Goal: Information Seeking & Learning: Check status

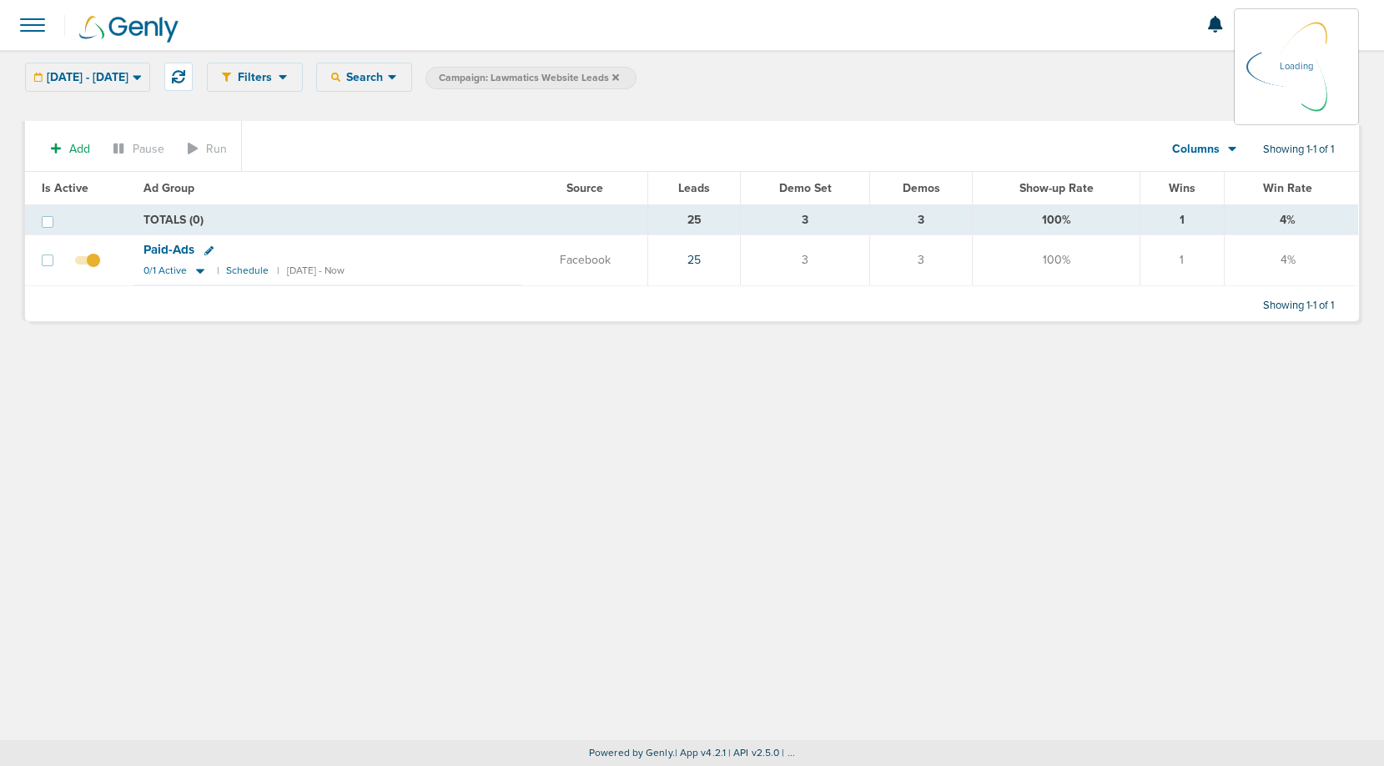
click at [135, 78] on div "[DATE] - [DATE] [DATE] [DATE] Last 7 Days Last 14 Days This Month Last Month Th…" at bounding box center [87, 77] width 125 height 29
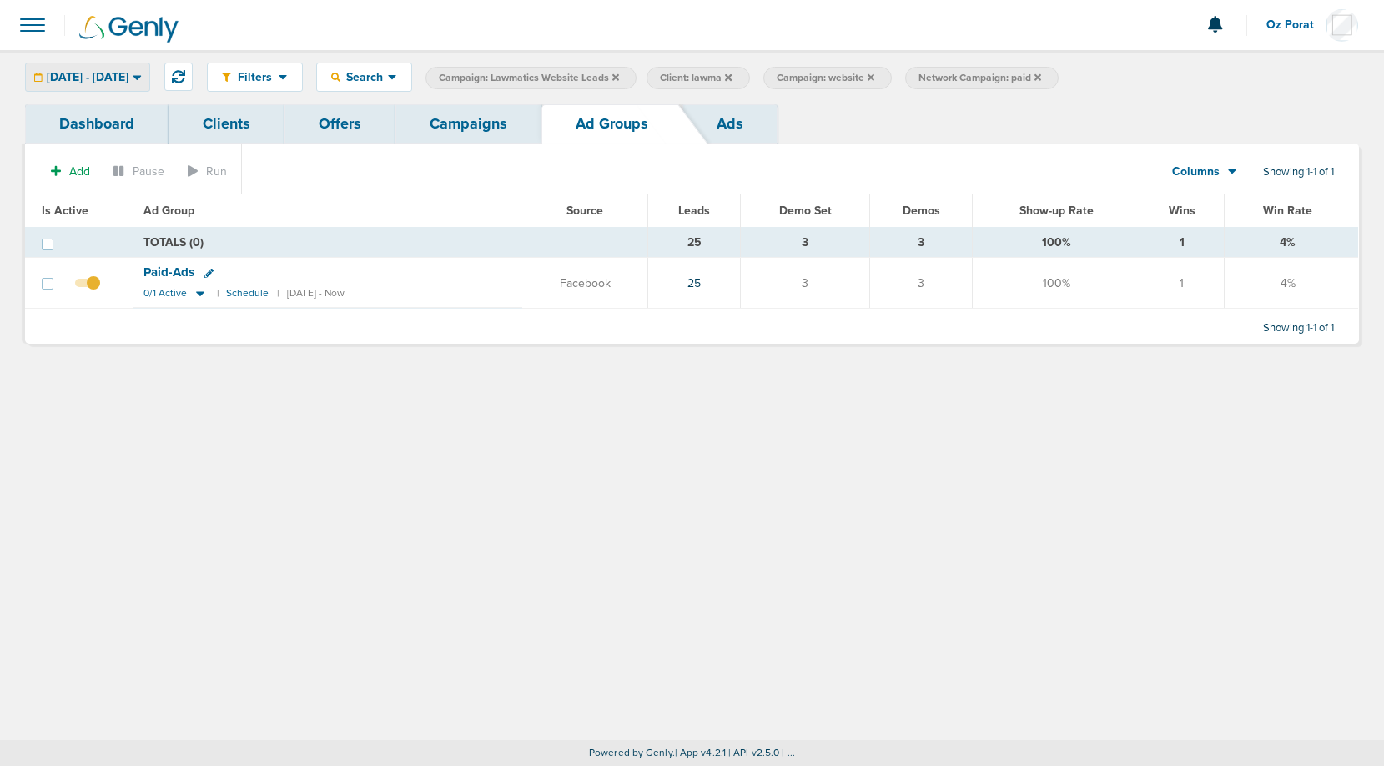
click at [128, 76] on span "[DATE] - [DATE]" at bounding box center [88, 78] width 82 height 12
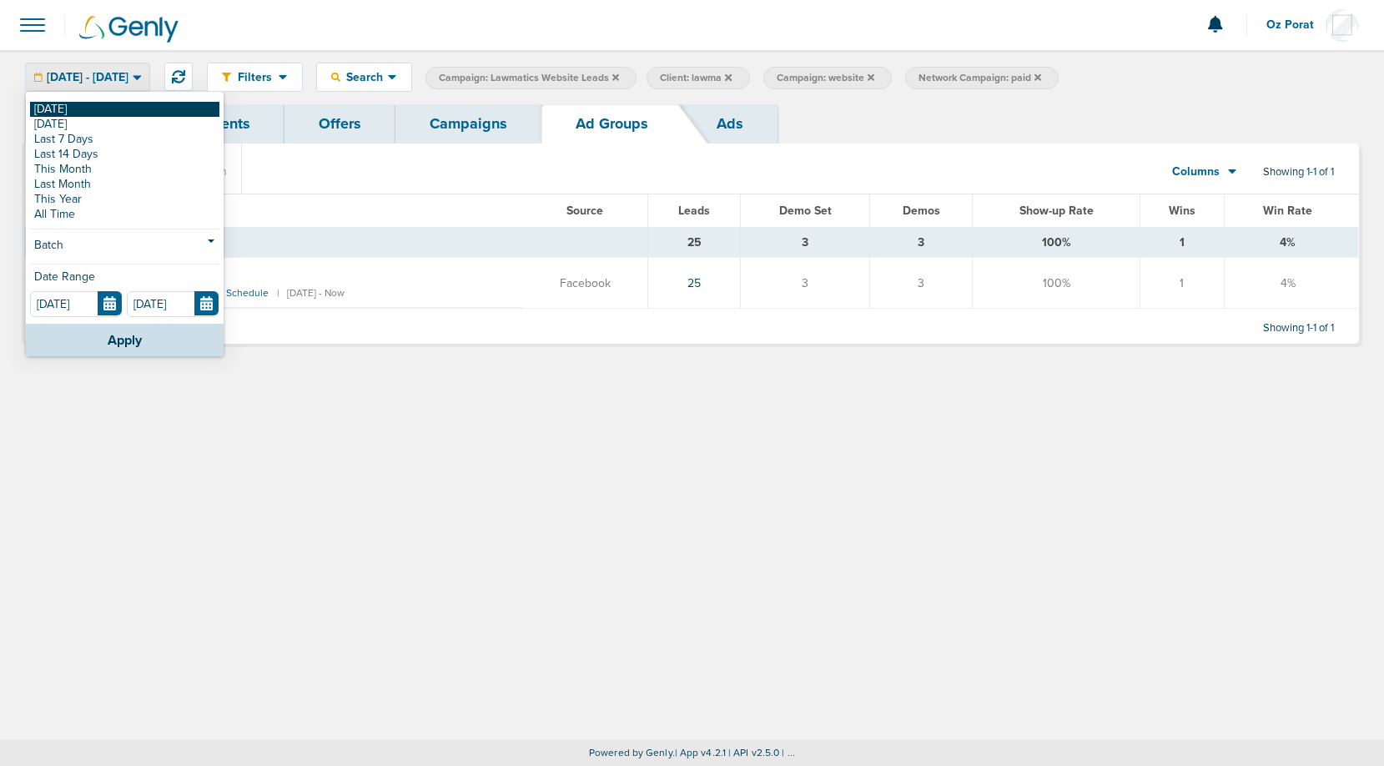
click at [99, 110] on link "[DATE]" at bounding box center [124, 109] width 189 height 15
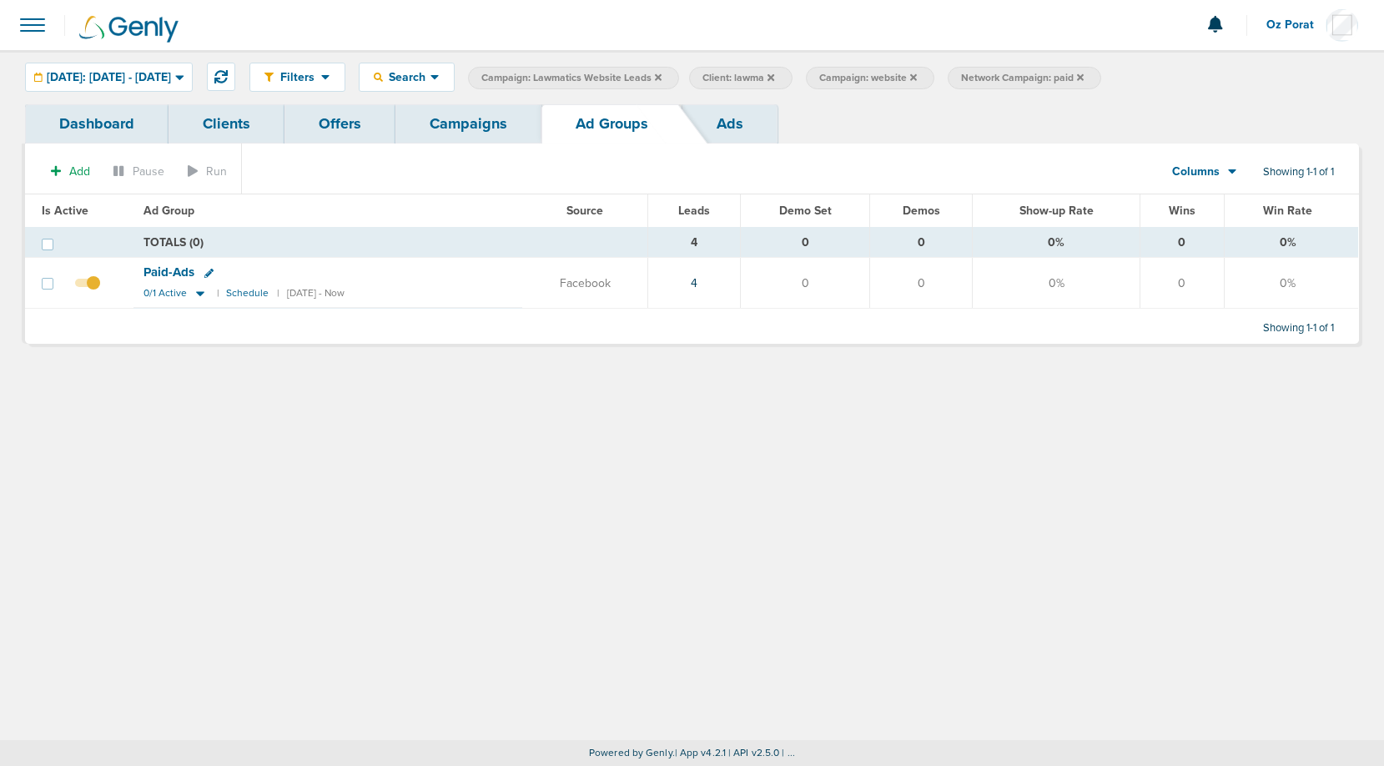
click at [476, 123] on link "Campaigns" at bounding box center [468, 123] width 146 height 39
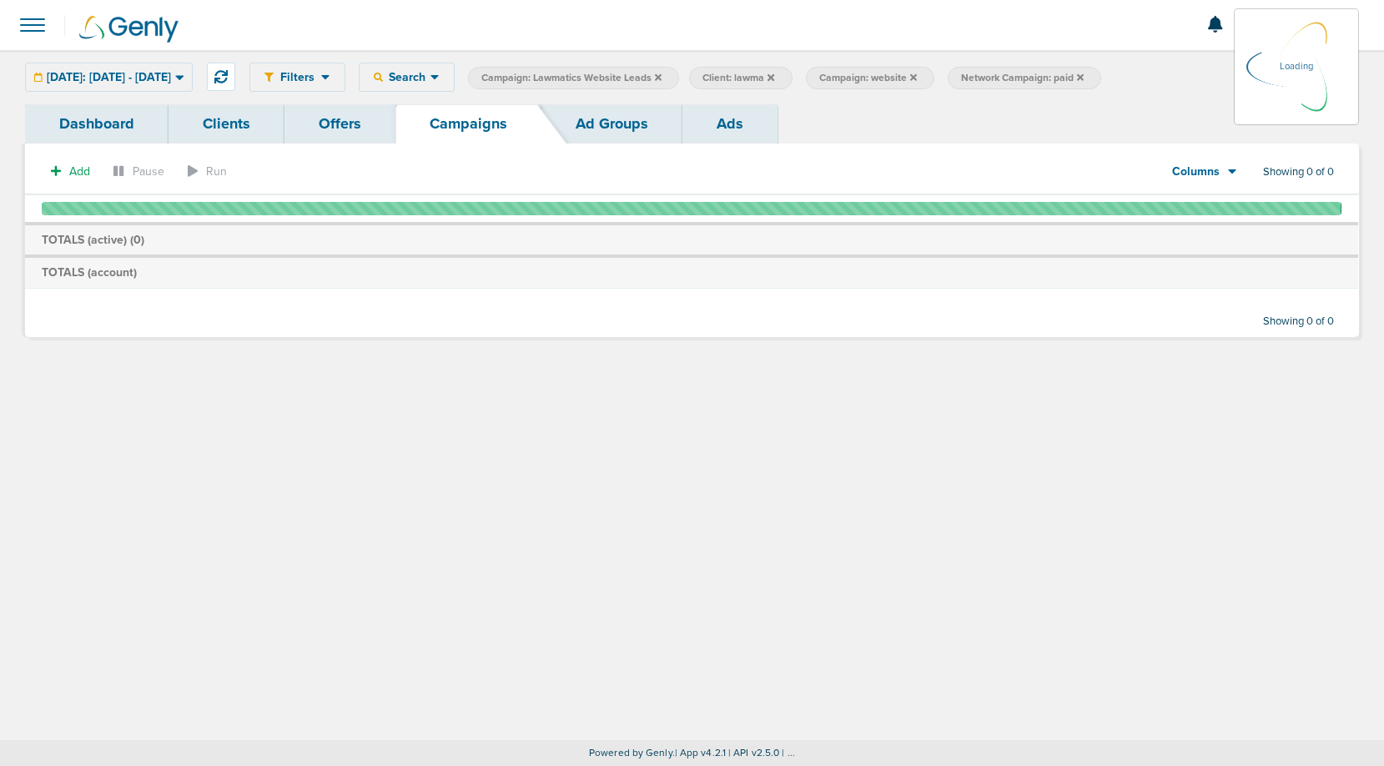
click at [662, 75] on icon at bounding box center [658, 76] width 7 height 7
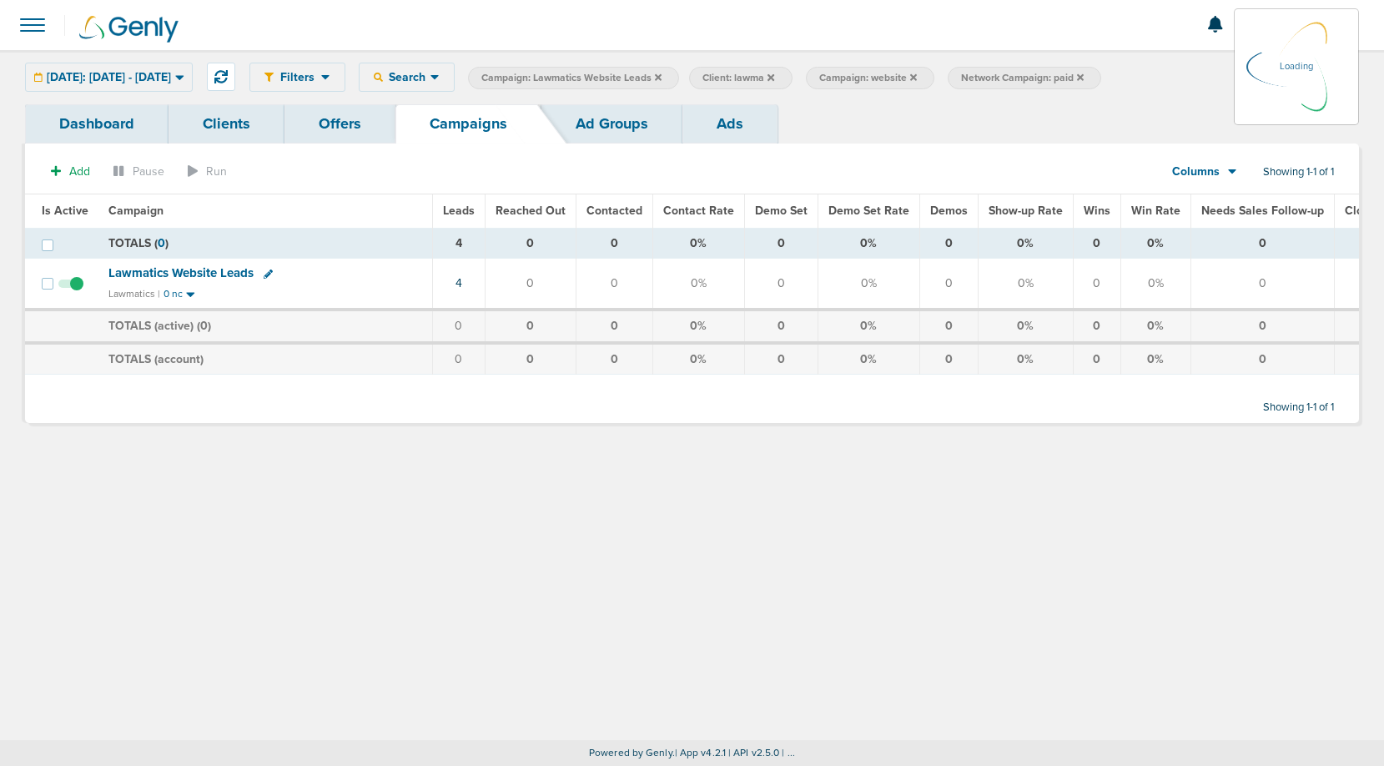
click at [662, 75] on icon at bounding box center [658, 76] width 7 height 7
click at [662, 77] on icon at bounding box center [658, 76] width 7 height 7
click at [695, 76] on span "Campaign: website" at bounding box center [646, 78] width 98 height 14
select select "cmpName"
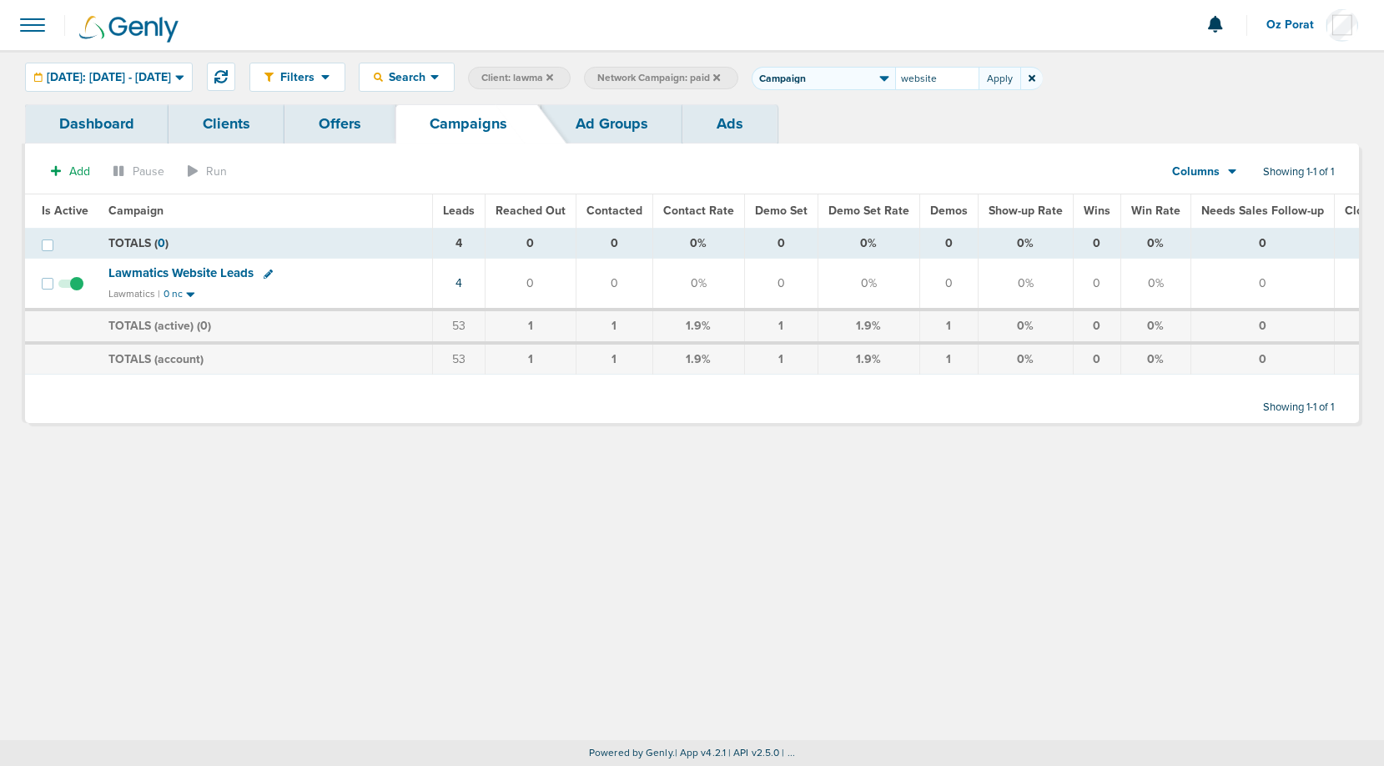
click at [720, 77] on icon at bounding box center [716, 76] width 7 height 7
click at [868, 83] on icon at bounding box center [864, 78] width 7 height 10
click at [553, 74] on icon at bounding box center [550, 78] width 7 height 10
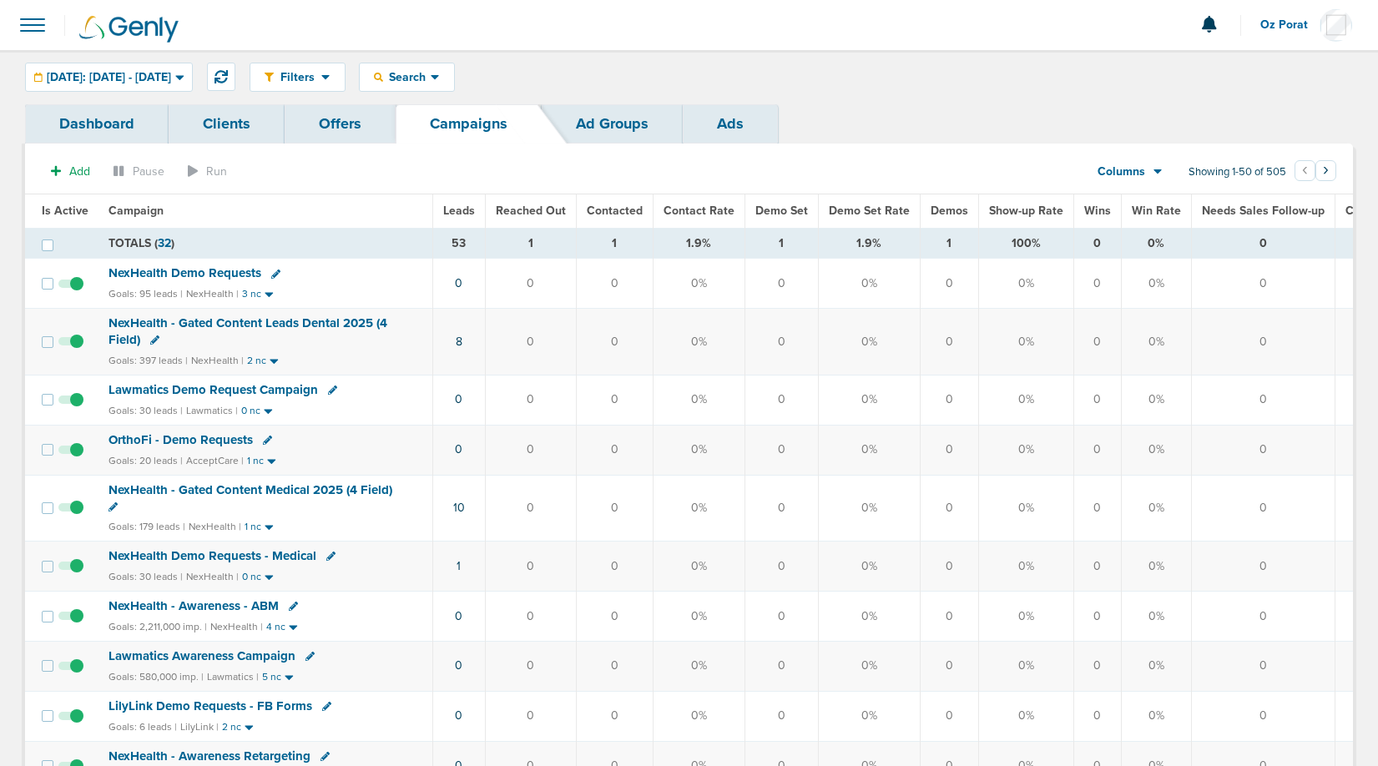
click at [456, 218] on th "Leads" at bounding box center [458, 210] width 53 height 33
click at [456, 207] on span "Leads" at bounding box center [459, 211] width 32 height 14
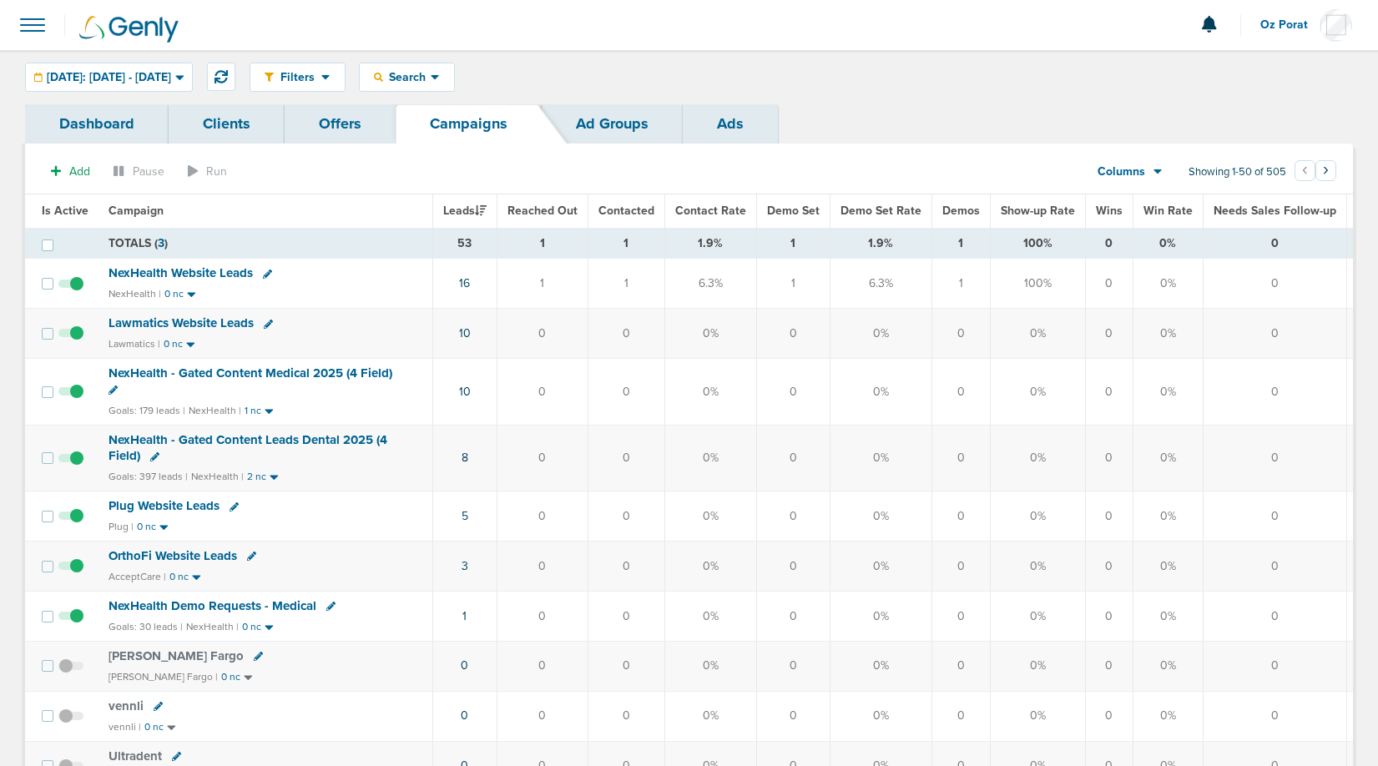
click at [1153, 169] on icon at bounding box center [1157, 171] width 9 height 14
click at [1128, 195] on link "Media Stats" at bounding box center [1167, 200] width 167 height 21
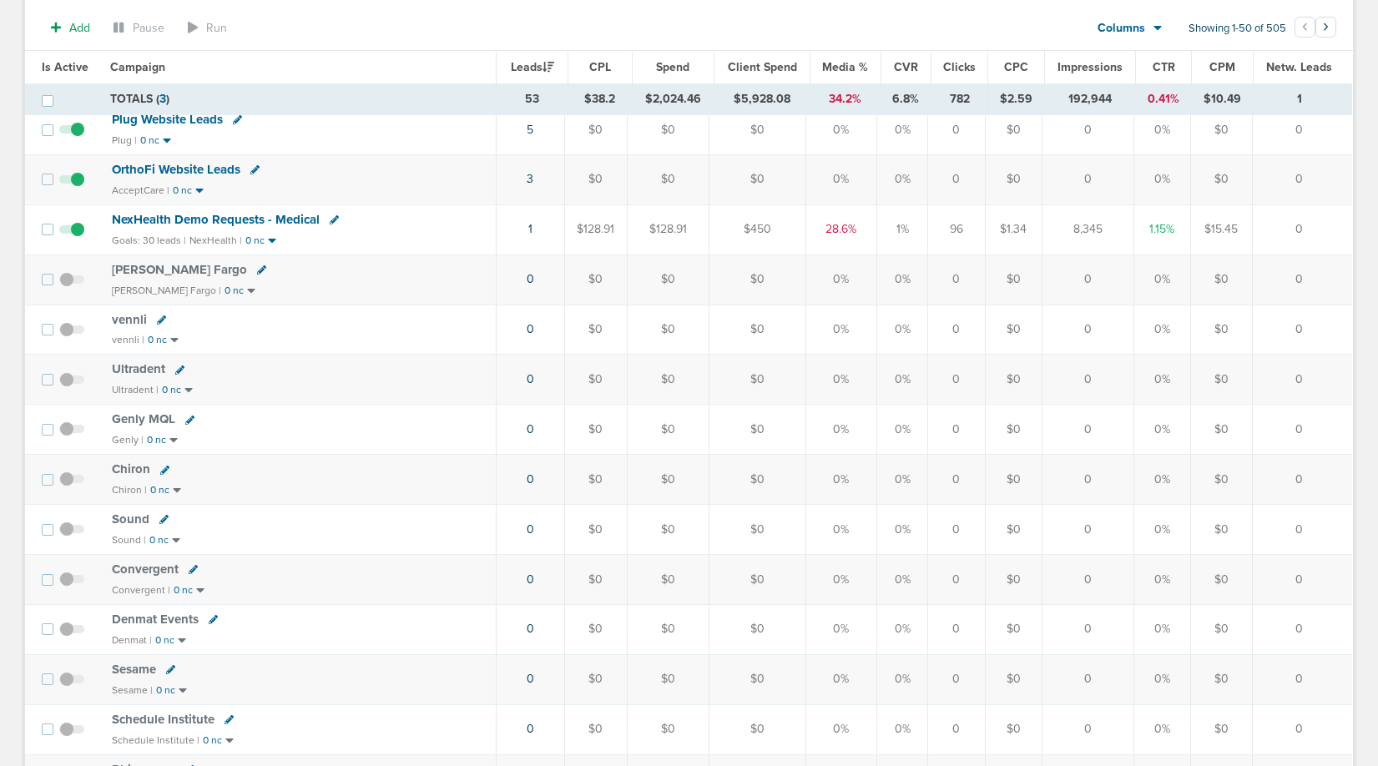
scroll to position [362, 0]
